Goal: Use online tool/utility: Utilize a website feature to perform a specific function

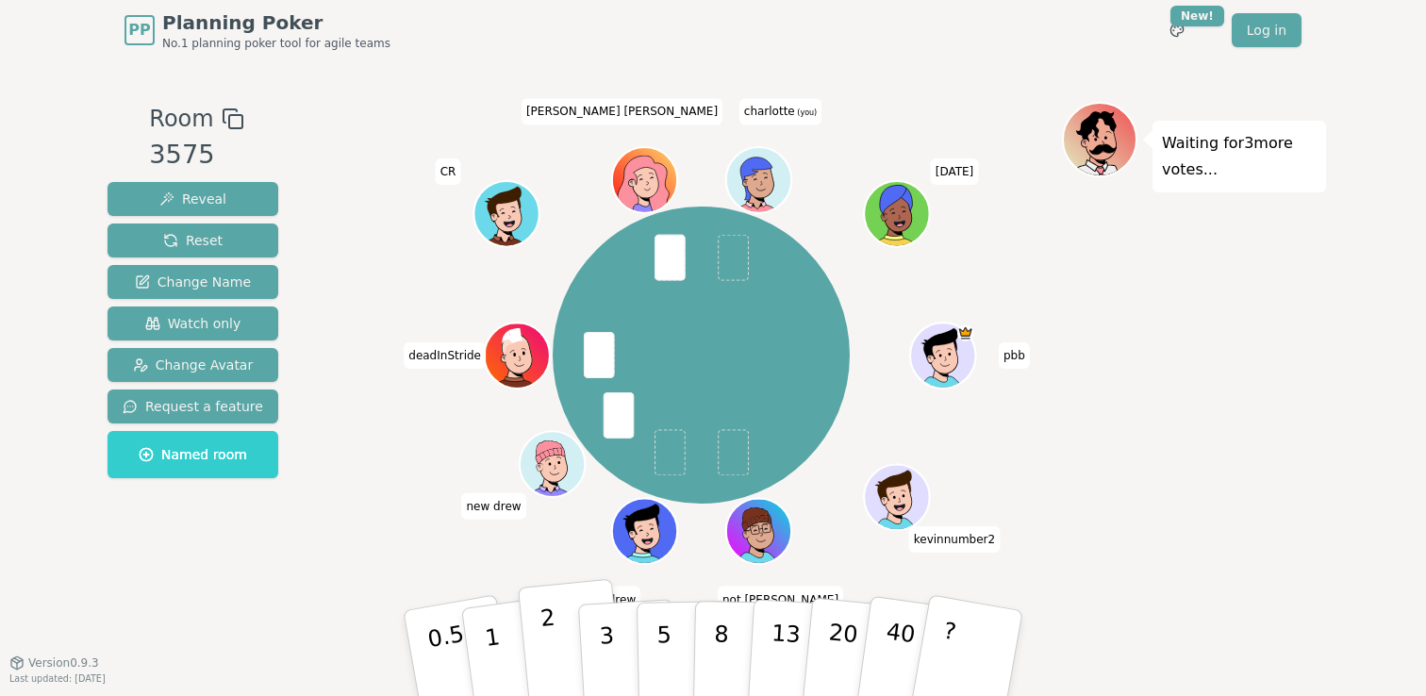
click at [559, 650] on button "2" at bounding box center [572, 654] width 108 height 150
click at [614, 645] on button "3" at bounding box center [628, 653] width 103 height 147
click at [615, 655] on button "3" at bounding box center [628, 653] width 103 height 147
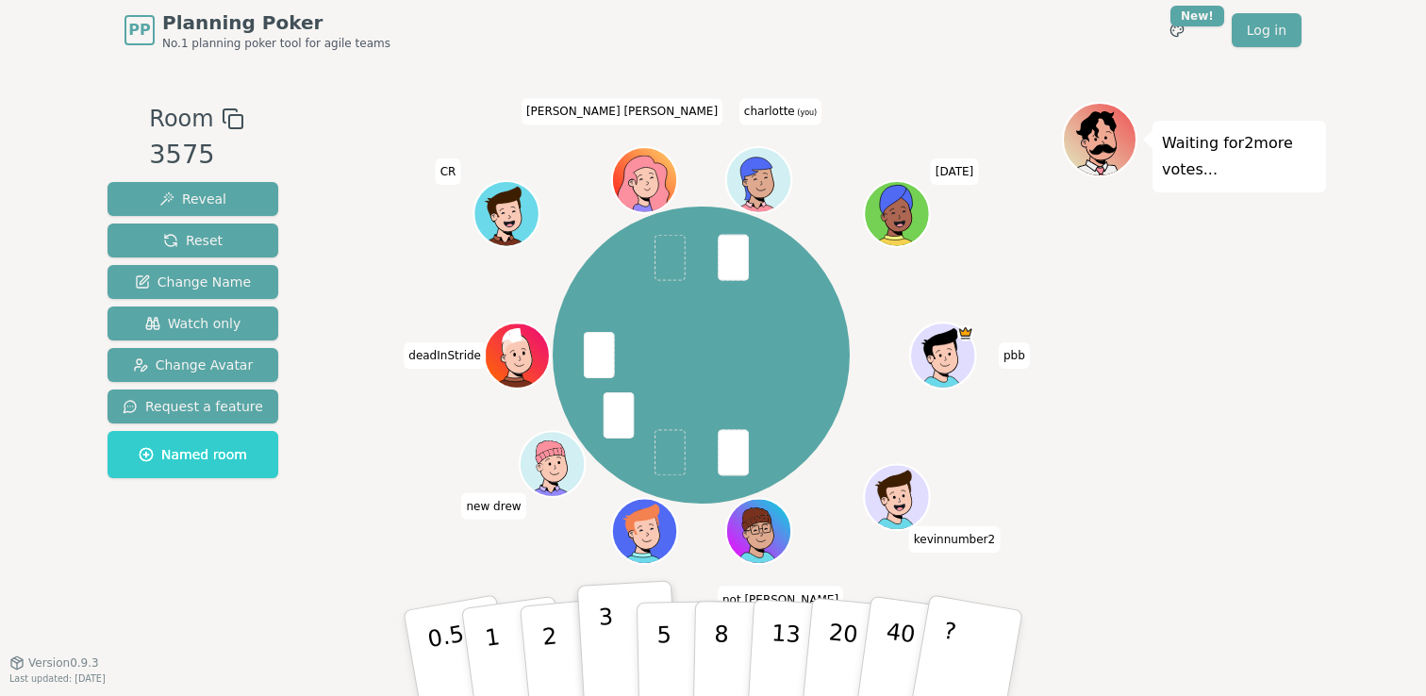
click at [610, 610] on p "3" at bounding box center [608, 655] width 21 height 103
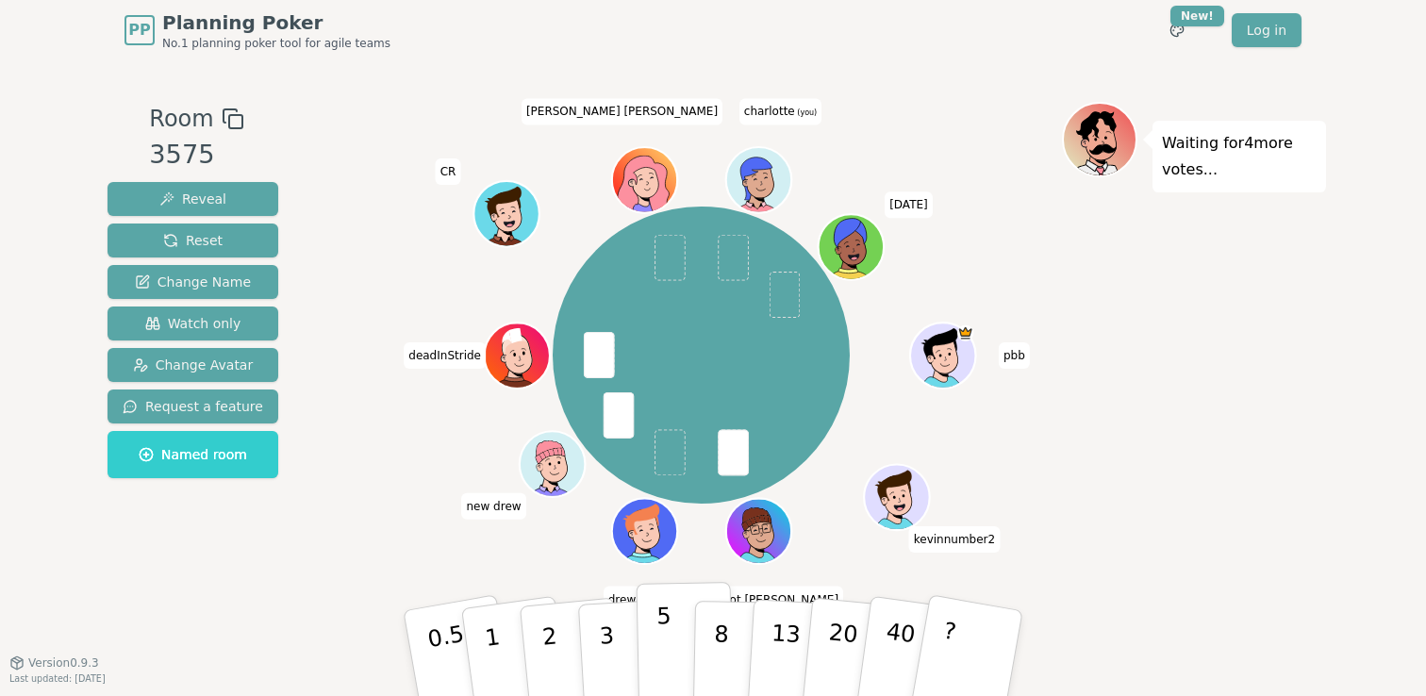
click at [666, 644] on p "5" at bounding box center [664, 654] width 16 height 102
click at [608, 639] on p "3" at bounding box center [608, 655] width 21 height 103
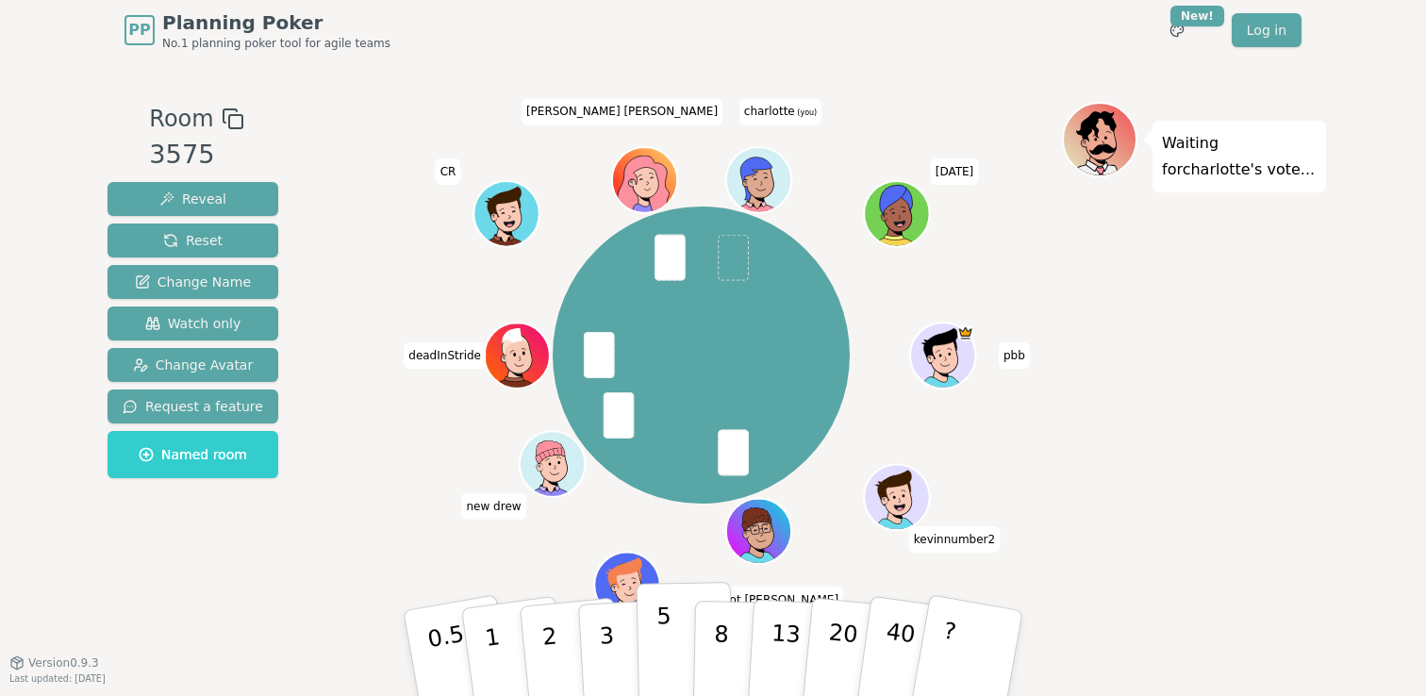
click at [651, 645] on button "5" at bounding box center [685, 653] width 97 height 143
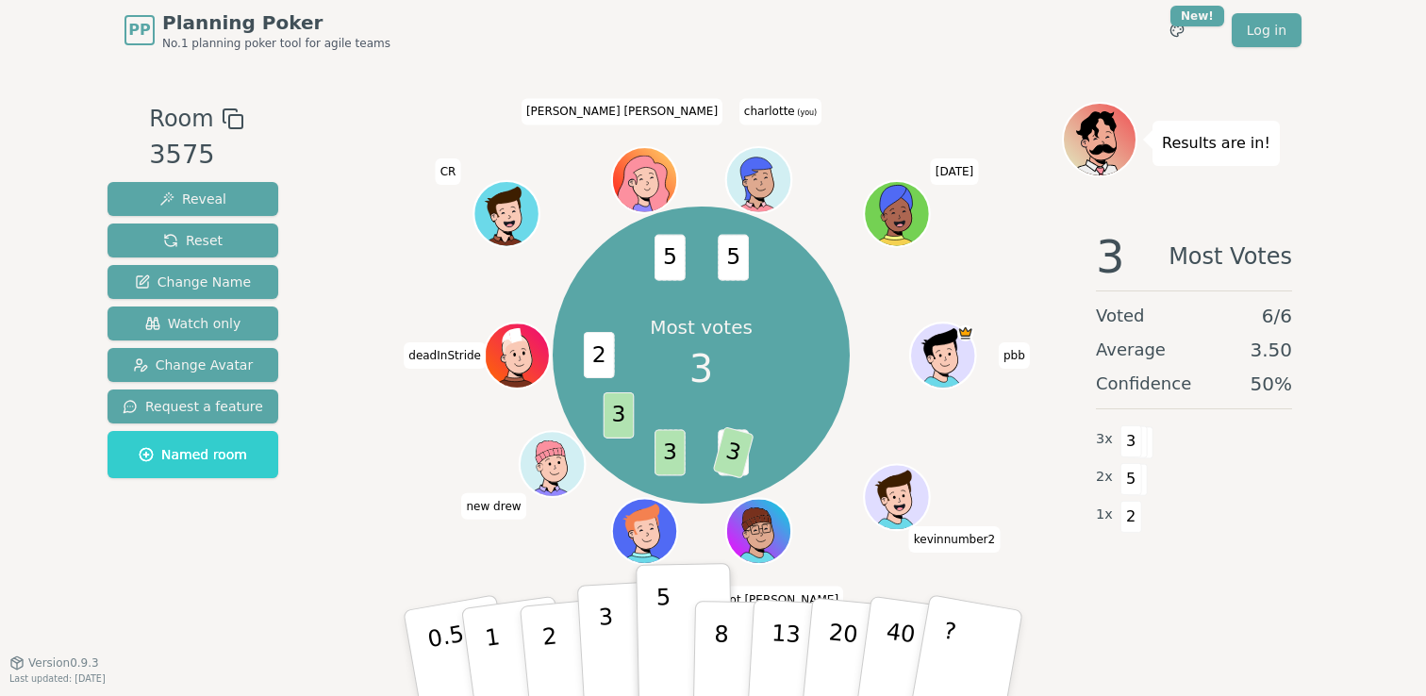
click at [611, 640] on p "3" at bounding box center [608, 655] width 21 height 103
